Goal: Register for event/course

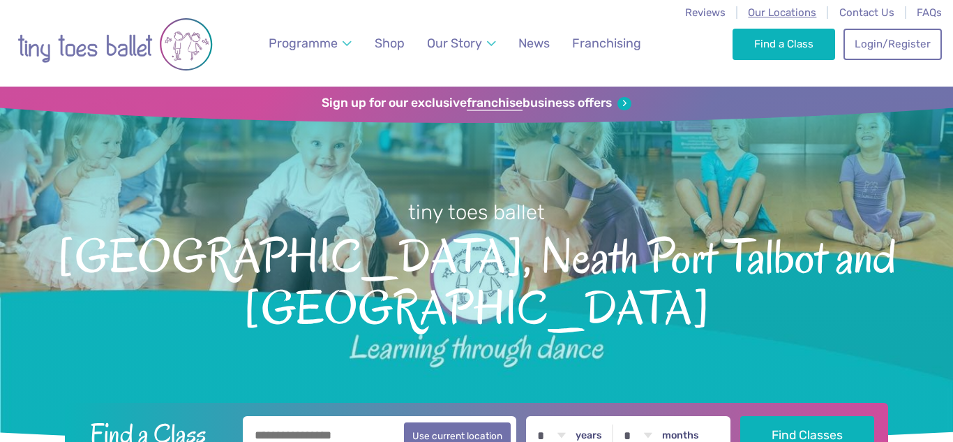
click at [791, 12] on span "Our Locations" at bounding box center [782, 12] width 68 height 13
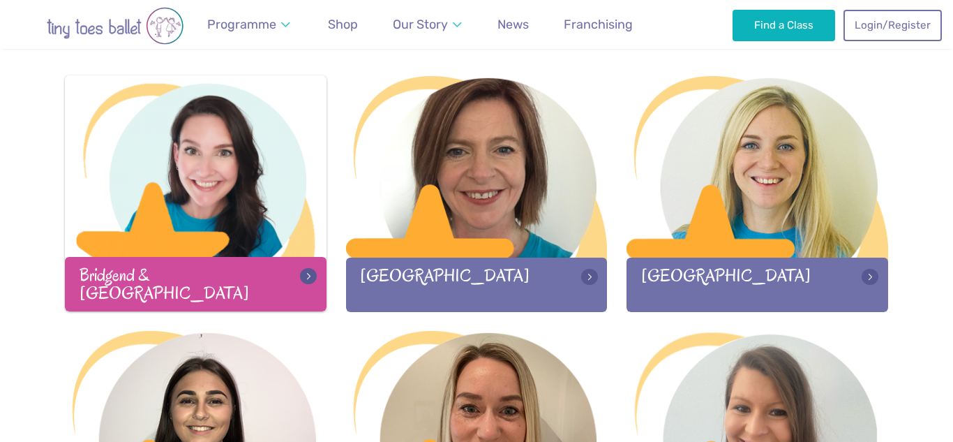
scroll to position [442, 0]
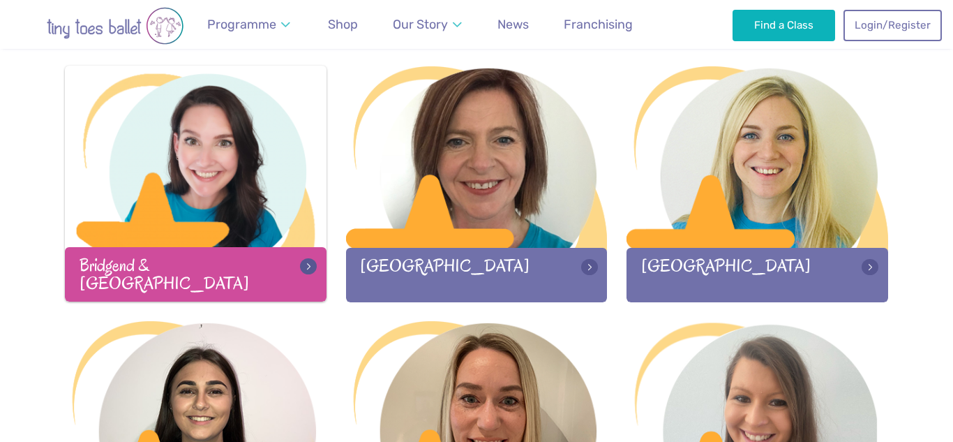
click at [178, 279] on div "Bridgend & Vale of Glamorgan" at bounding box center [196, 274] width 262 height 54
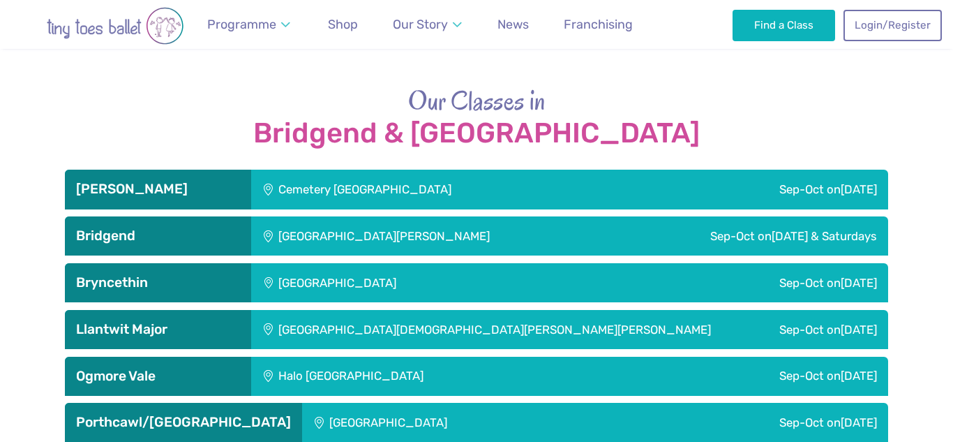
scroll to position [2177, 0]
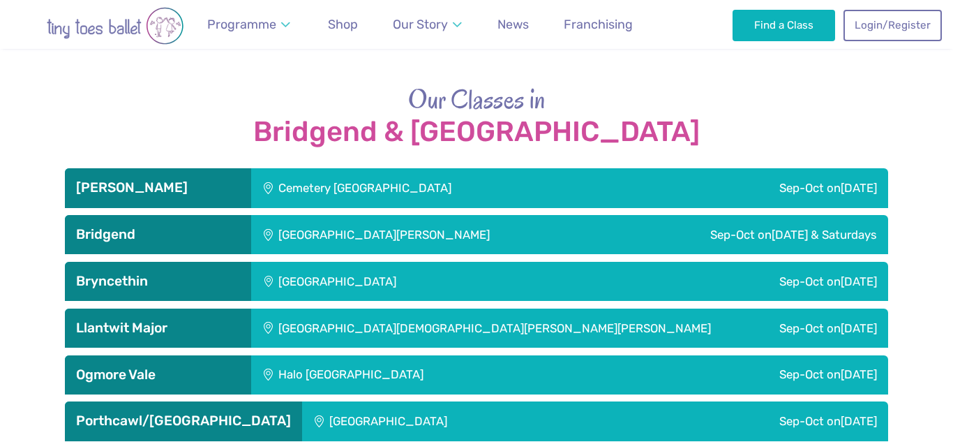
click at [212, 191] on h3 "Barry" at bounding box center [158, 187] width 164 height 17
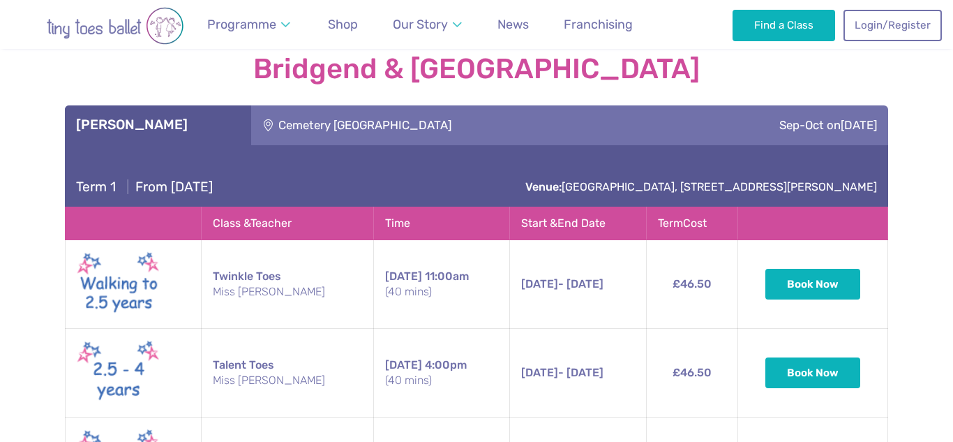
scroll to position [2237, 0]
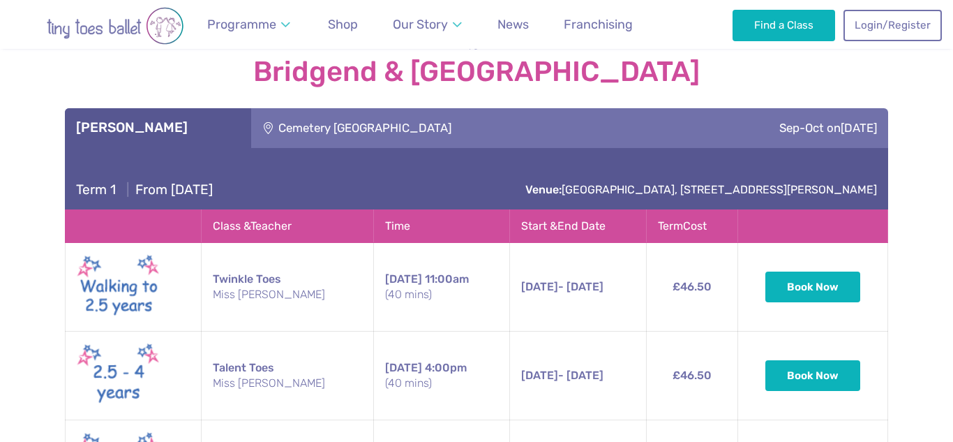
click at [216, 123] on h3 "Barry" at bounding box center [158, 127] width 164 height 17
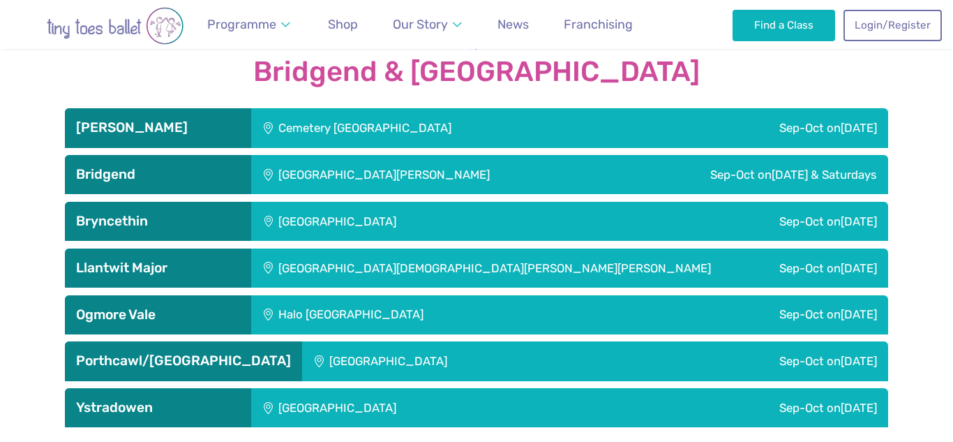
click at [207, 175] on h3 "Bridgend" at bounding box center [158, 174] width 164 height 17
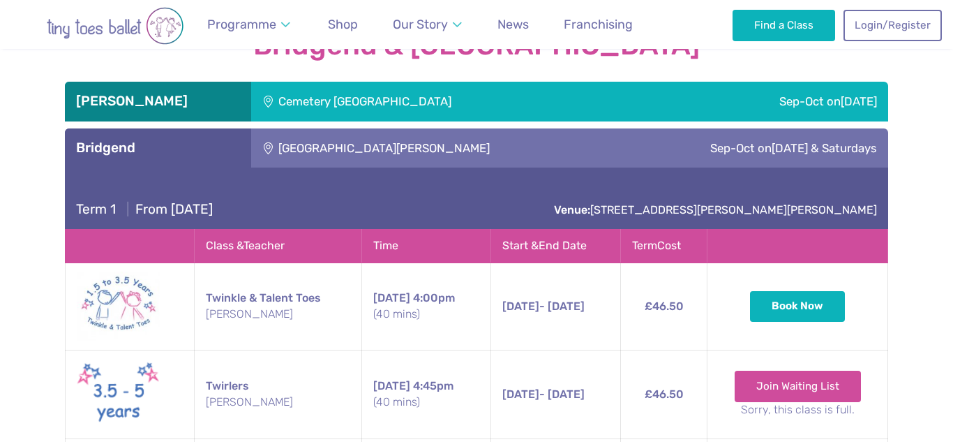
scroll to position [2255, 0]
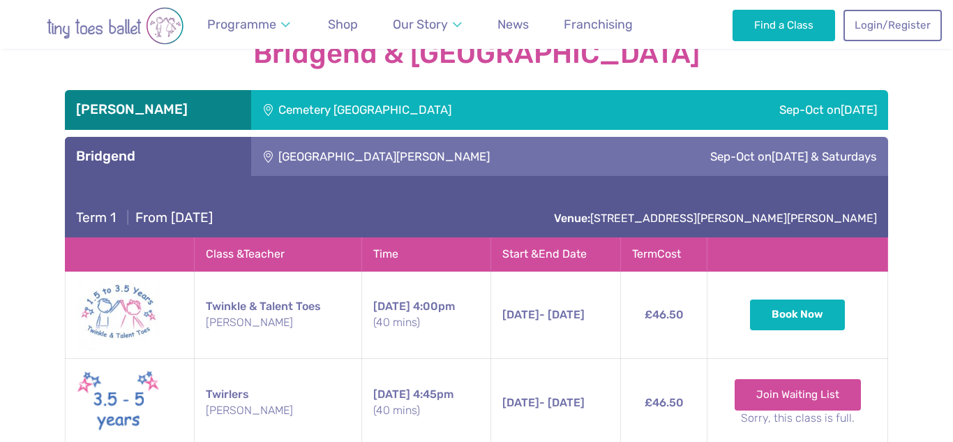
click at [207, 148] on h3 "Bridgend" at bounding box center [158, 156] width 164 height 17
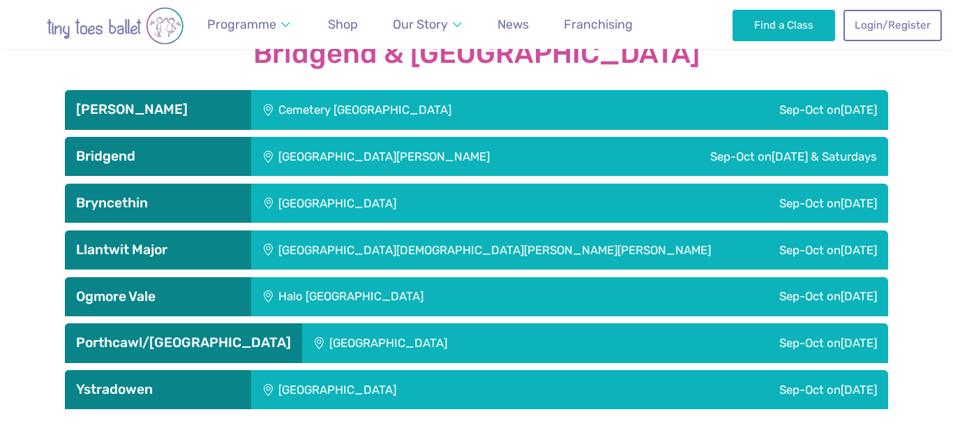
click at [230, 202] on h3 "Bryncethin" at bounding box center [158, 203] width 164 height 17
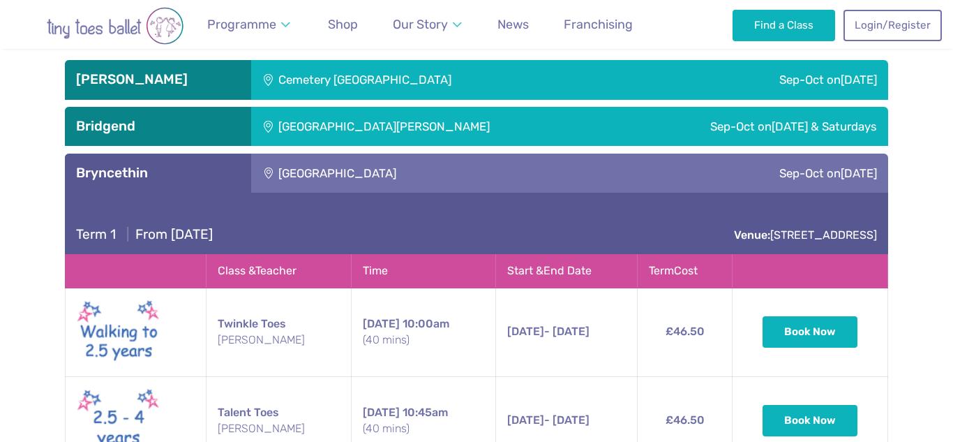
scroll to position [2273, 0]
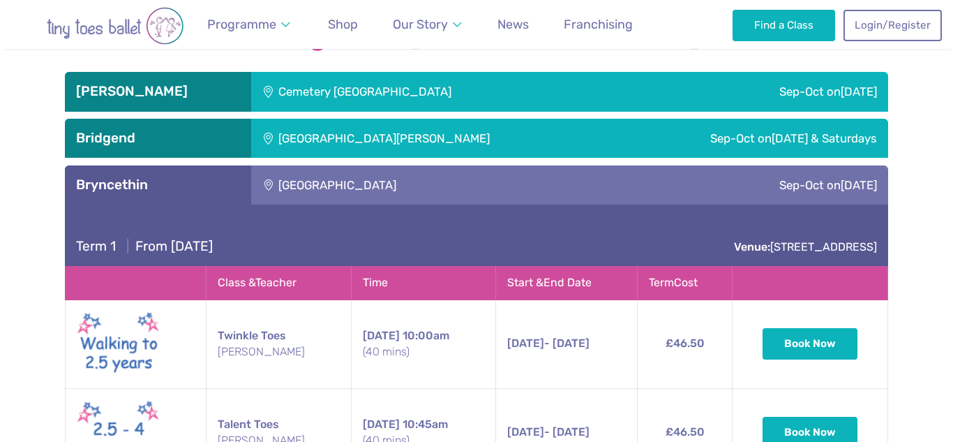
click at [235, 183] on h3 "Bryncethin" at bounding box center [158, 185] width 164 height 17
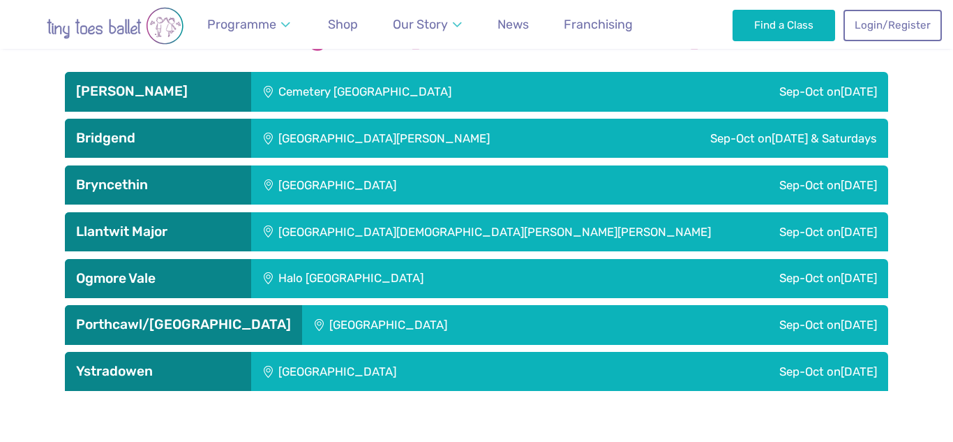
click at [218, 246] on div "Llantwit Major" at bounding box center [158, 231] width 186 height 39
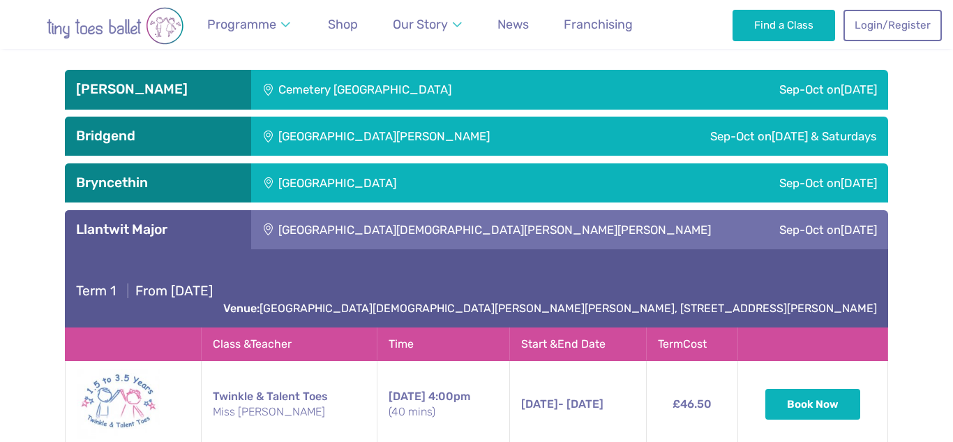
scroll to position [2274, 0]
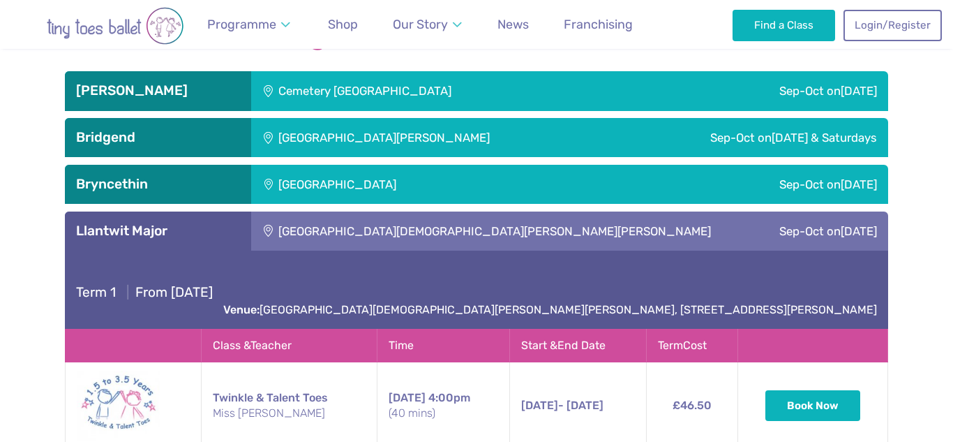
click at [223, 234] on h3 "Llantwit Major" at bounding box center [158, 231] width 164 height 17
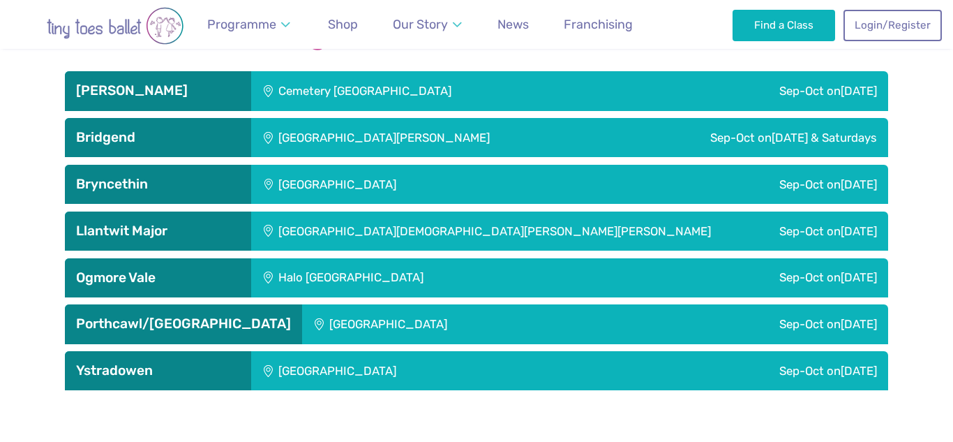
click at [219, 269] on h3 "Ogmore Vale" at bounding box center [158, 277] width 164 height 17
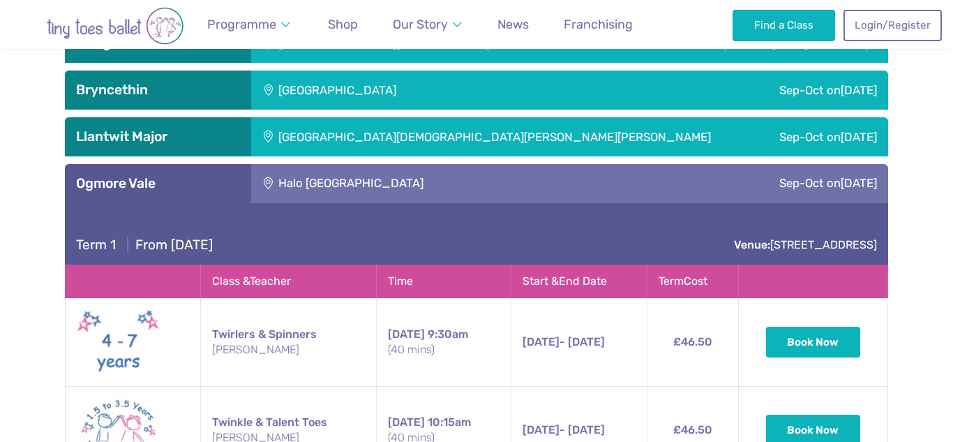
scroll to position [2353, 0]
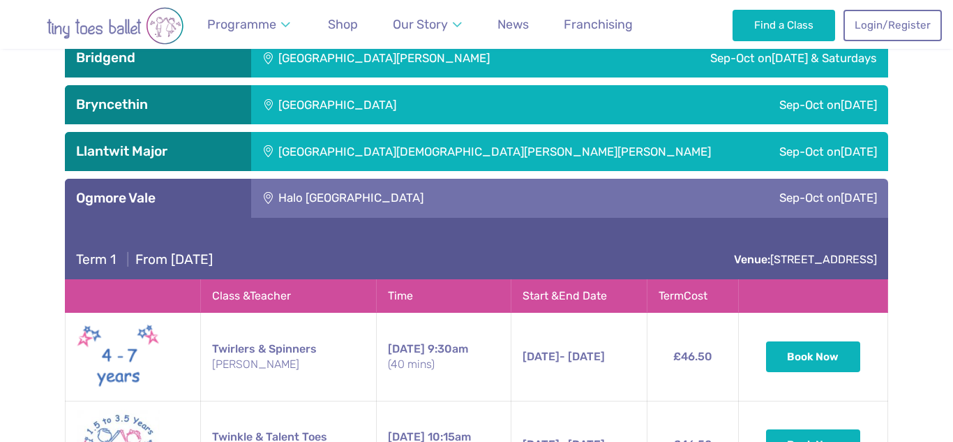
click at [227, 196] on h3 "Ogmore Vale" at bounding box center [158, 198] width 164 height 17
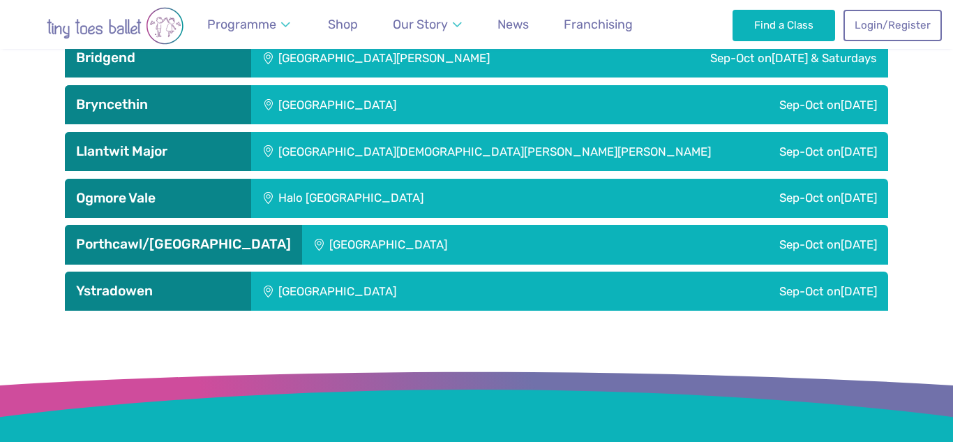
click at [223, 239] on h3 "Porthcawl/Cornelly" at bounding box center [183, 244] width 215 height 17
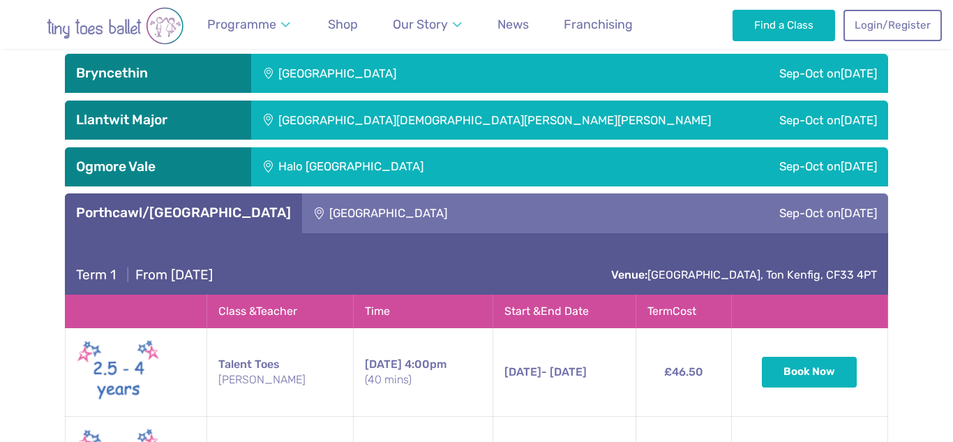
scroll to position [2381, 0]
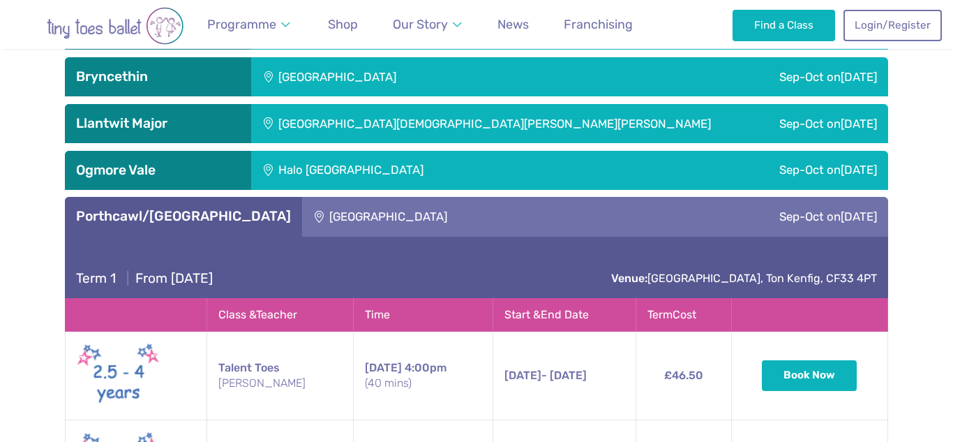
click at [214, 218] on h3 "Porthcawl/Cornelly" at bounding box center [183, 216] width 215 height 17
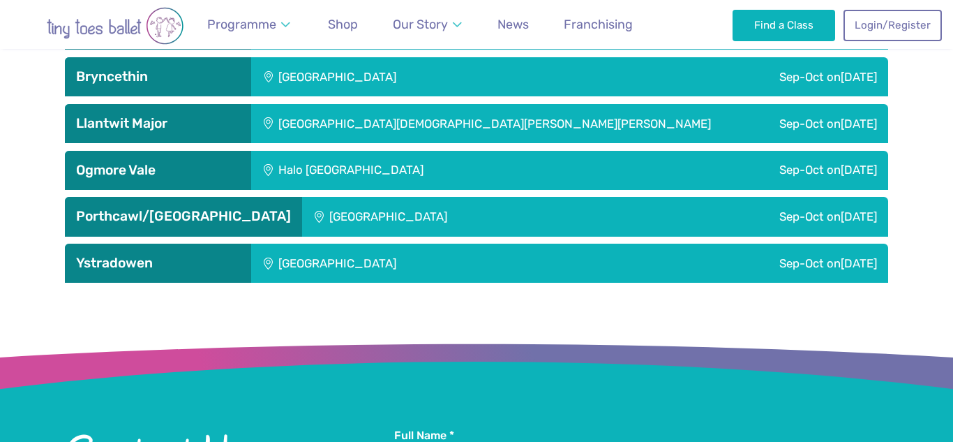
click at [206, 265] on h3 "Ystradowen" at bounding box center [158, 263] width 164 height 17
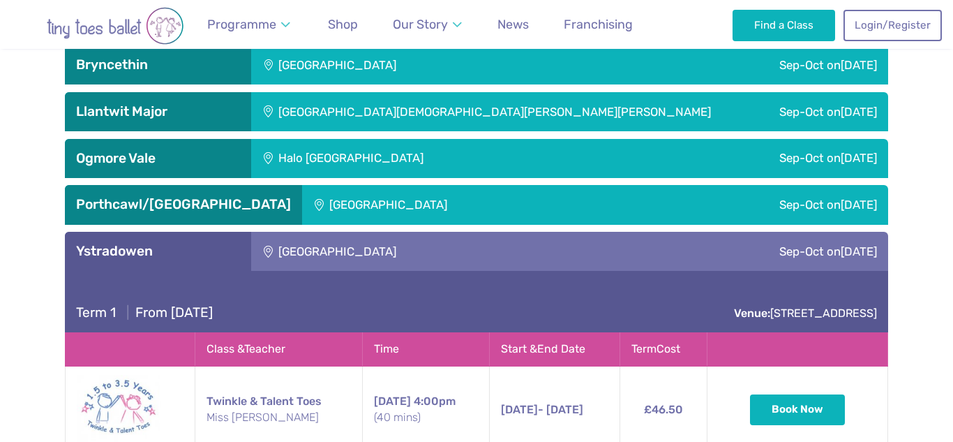
scroll to position [2390, 0]
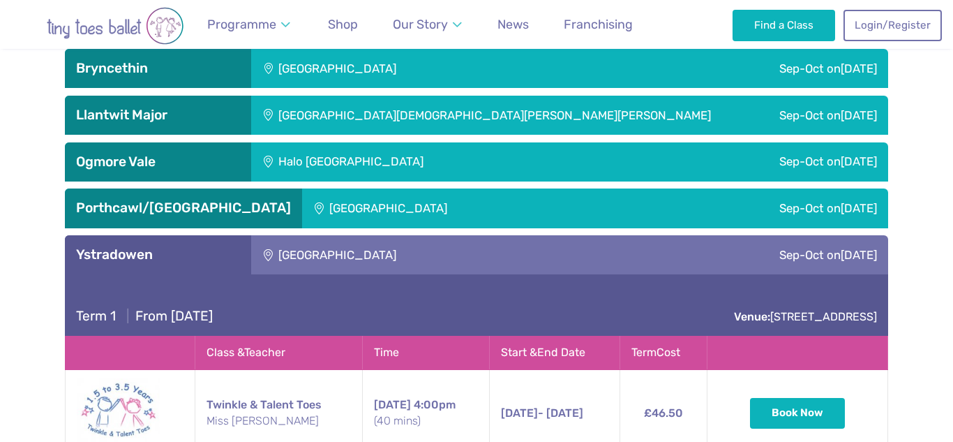
click at [200, 245] on div "Ystradowen" at bounding box center [158, 254] width 186 height 39
